Goal: Check status: Check status

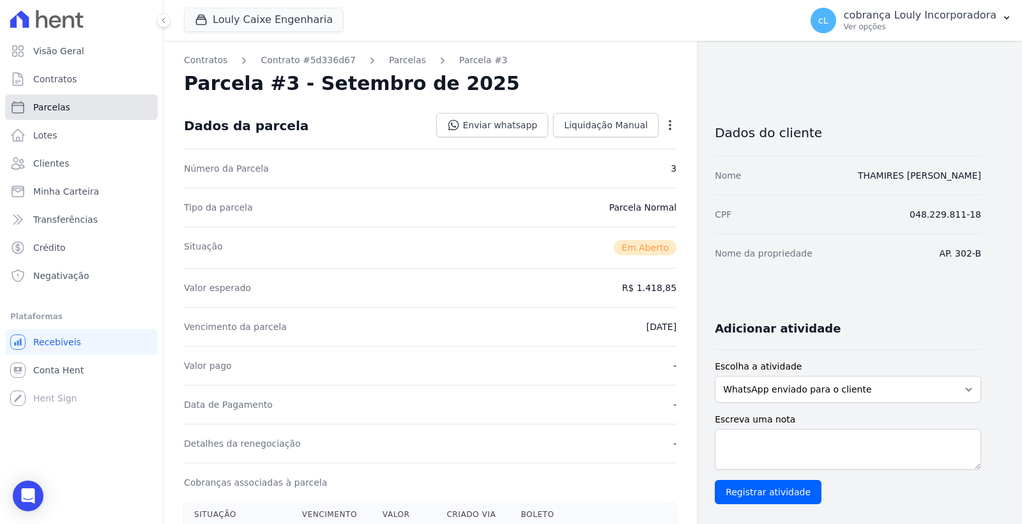
click at [125, 105] on link "Parcelas" at bounding box center [81, 108] width 153 height 26
select select
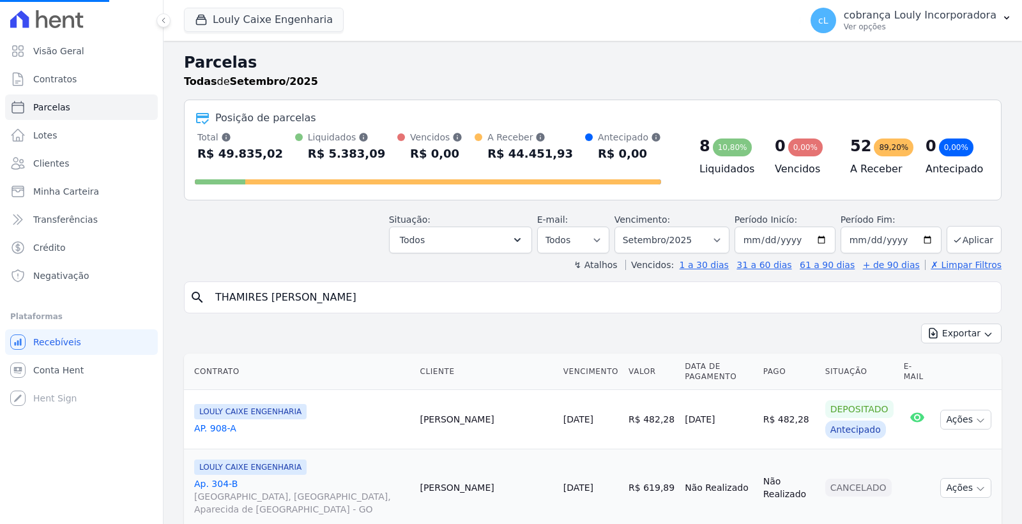
drag, startPoint x: 342, startPoint y: 299, endPoint x: 374, endPoint y: 313, distance: 34.3
click at [342, 301] on input "THAMIRES [PERSON_NAME]" at bounding box center [602, 298] width 788 height 26
select select
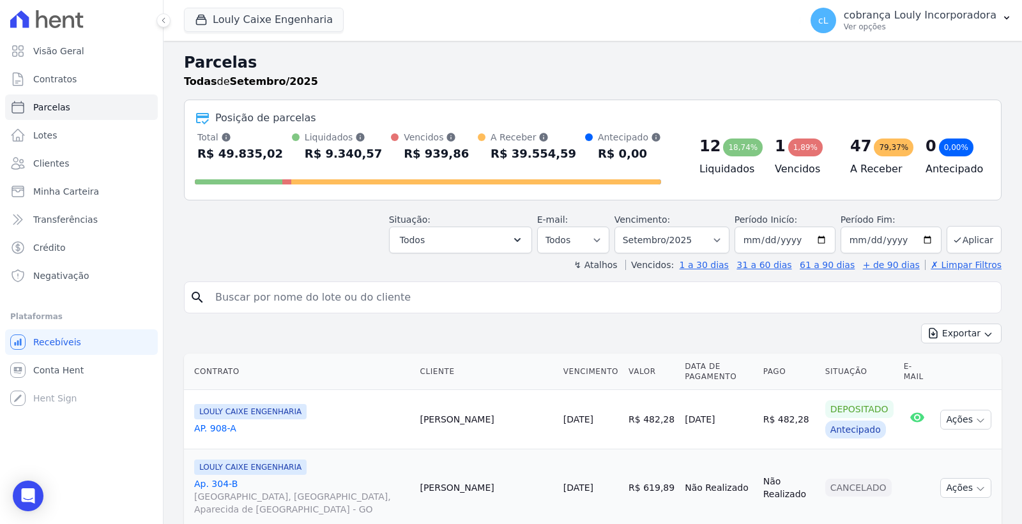
click at [365, 301] on input "search" at bounding box center [602, 298] width 788 height 26
paste input "LORRAYNNE [PERSON_NAME] [PERSON_NAME]"
type input "LORRAYNNE [PERSON_NAME] [PERSON_NAME]"
select select
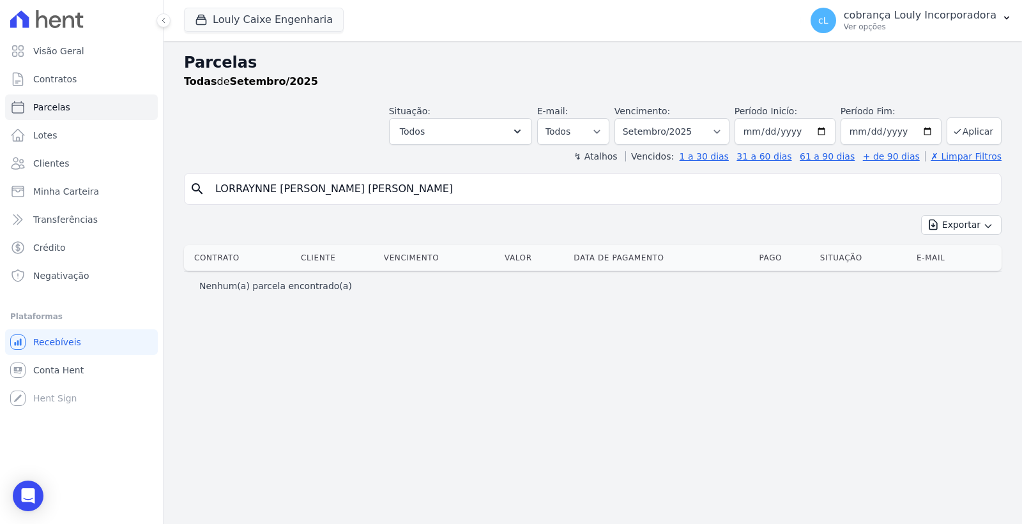
click at [374, 187] on input "LORRAYNNE [PERSON_NAME] [PERSON_NAME]" at bounding box center [602, 189] width 788 height 26
drag, startPoint x: 392, startPoint y: 192, endPoint x: 187, endPoint y: 184, distance: 204.5
click at [188, 185] on div "search LORRAYNNE [PERSON_NAME] [PERSON_NAME]" at bounding box center [593, 189] width 818 height 32
